Goal: Task Accomplishment & Management: Manage account settings

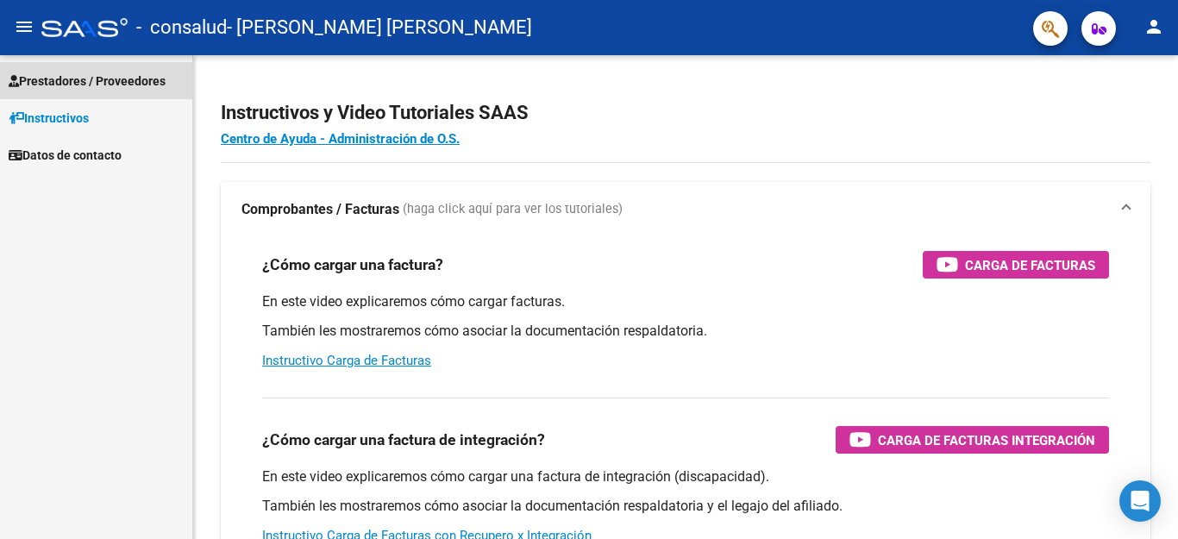
click at [59, 72] on span "Prestadores / Proveedores" at bounding box center [87, 81] width 157 height 19
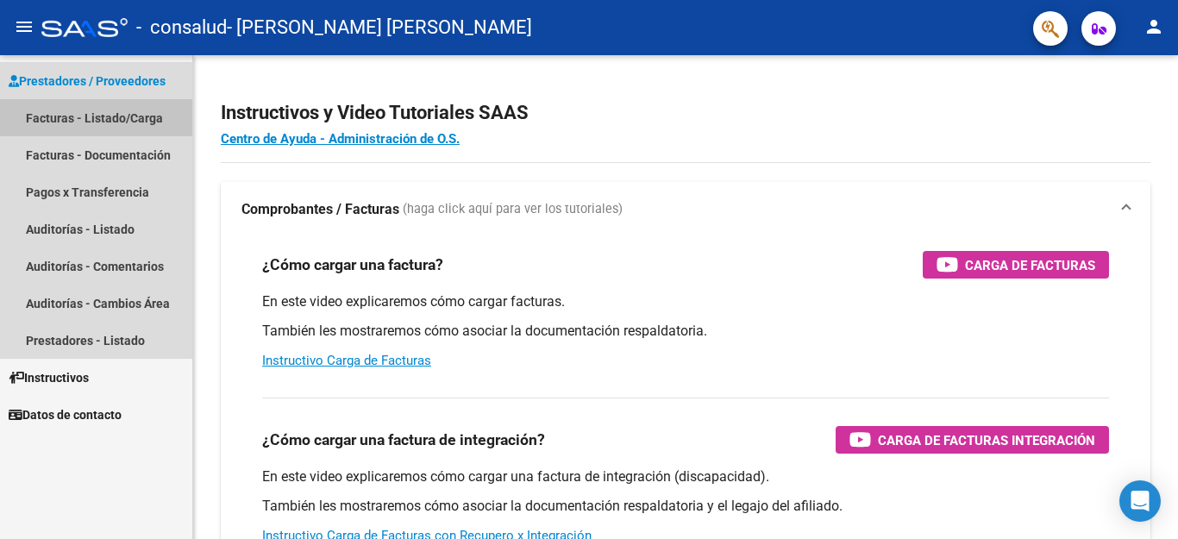
click at [74, 112] on link "Facturas - Listado/Carga" at bounding box center [96, 117] width 192 height 37
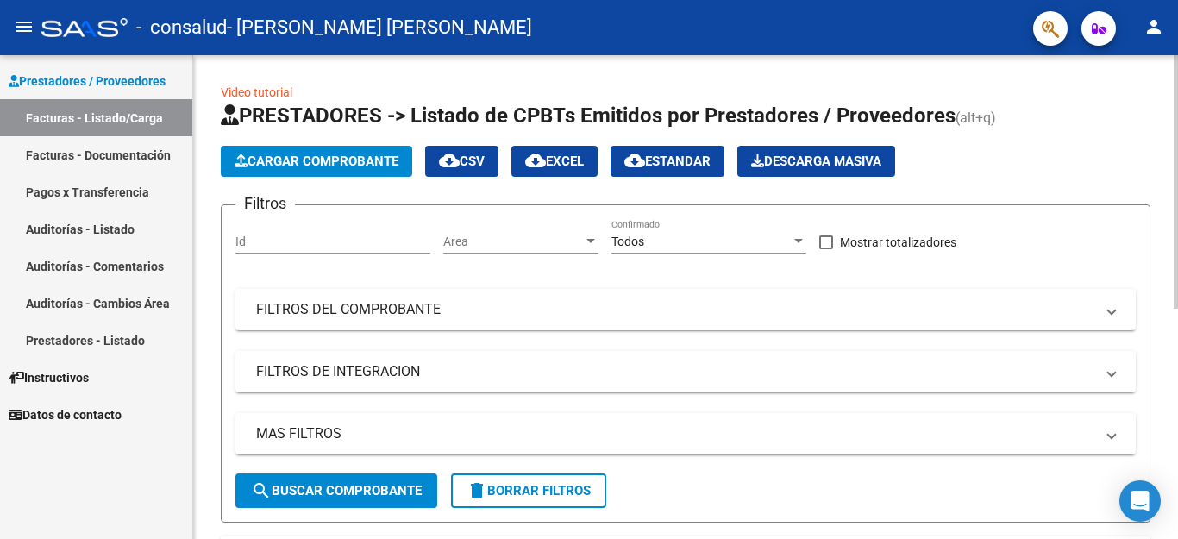
click at [1177, 455] on div at bounding box center [1175, 297] width 4 height 484
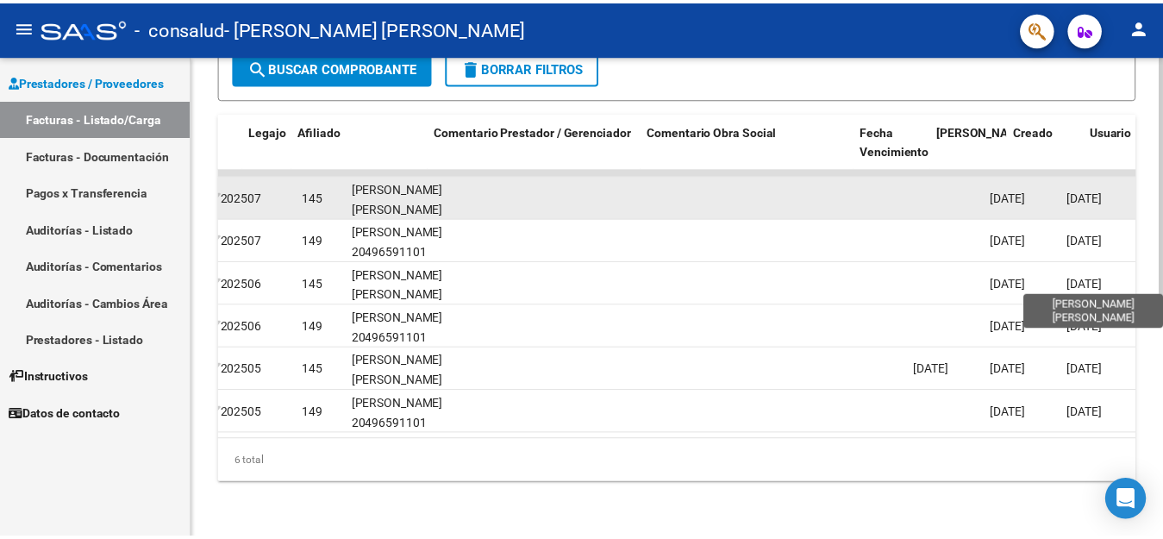
scroll to position [0, 2311]
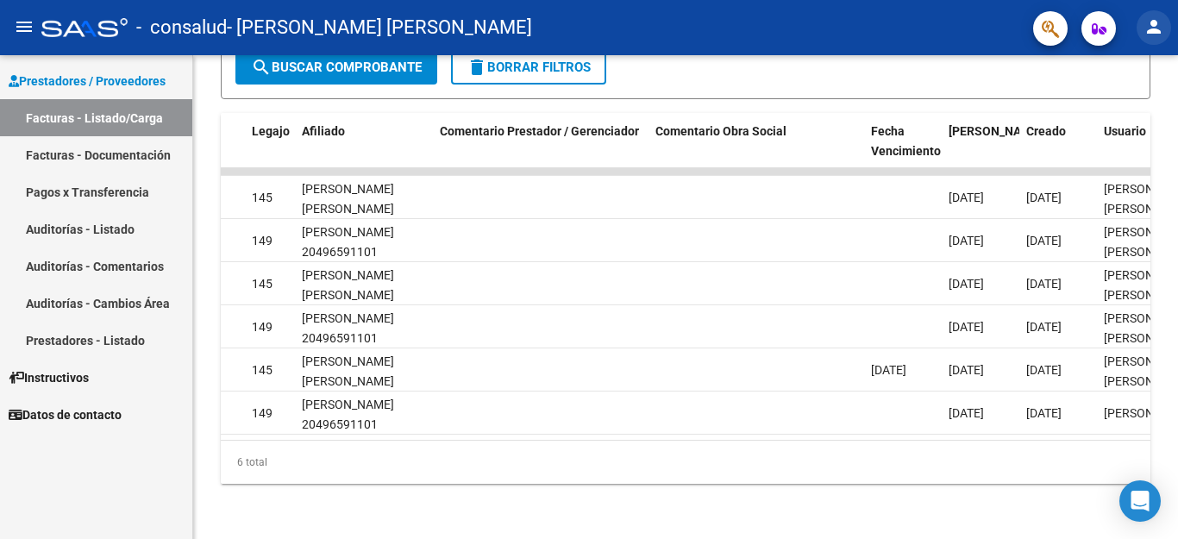
click at [1147, 34] on mat-icon "person" at bounding box center [1153, 26] width 21 height 21
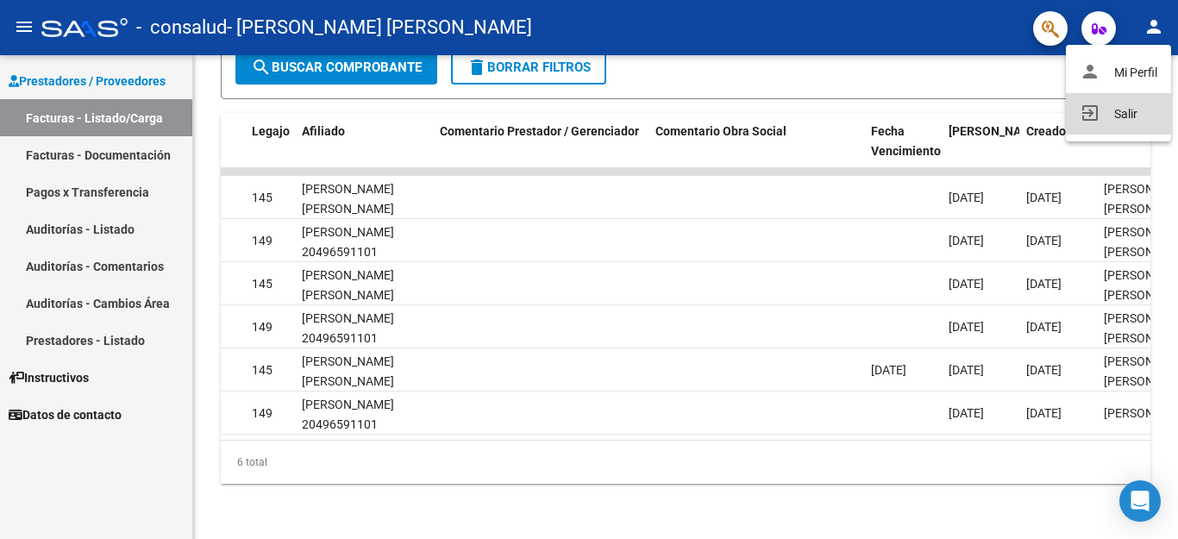
click at [1129, 107] on button "exit_to_app Salir" at bounding box center [1118, 113] width 105 height 41
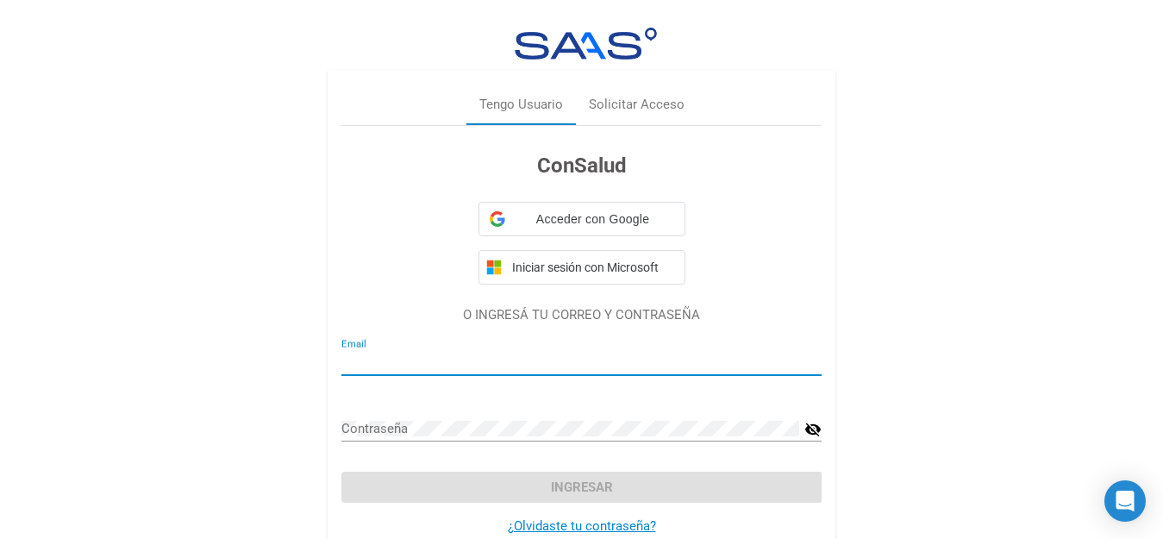
type input "[EMAIL_ADDRESS][DOMAIN_NAME]"
